Goal: Information Seeking & Learning: Learn about a topic

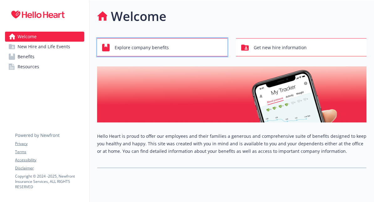
click at [174, 46] on div "Explore company benefits" at bounding box center [163, 48] width 122 height 12
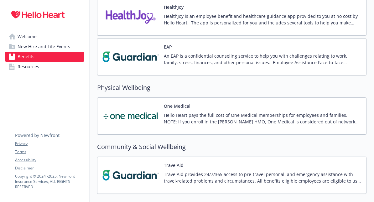
scroll to position [976, 0]
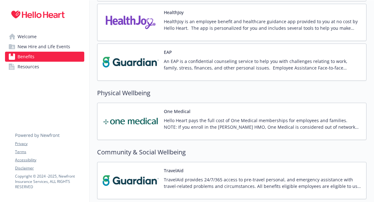
click at [181, 65] on p "An EAP is a confidential counseling service to help you with challenges relatin…" at bounding box center [262, 64] width 197 height 13
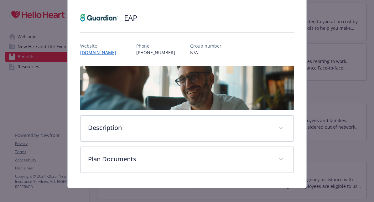
scroll to position [46, 0]
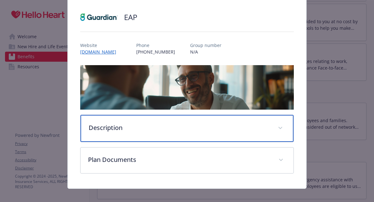
drag, startPoint x: 133, startPoint y: 122, endPoint x: 129, endPoint y: 120, distance: 4.5
click at [133, 123] on p "Description" at bounding box center [179, 127] width 181 height 9
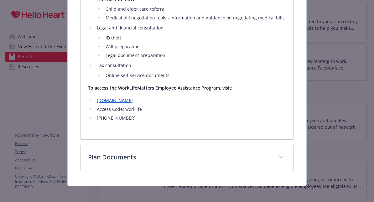
scroll to position [270, 0]
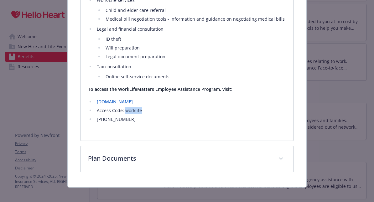
drag, startPoint x: 125, startPoint y: 105, endPoint x: 143, endPoint y: 106, distance: 18.2
click at [143, 107] on li "Access Code: worklife" at bounding box center [190, 111] width 191 height 8
copy li "worklife"
click at [113, 99] on link "[DOMAIN_NAME]" at bounding box center [115, 102] width 36 height 6
